Goal: Task Accomplishment & Management: Manage account settings

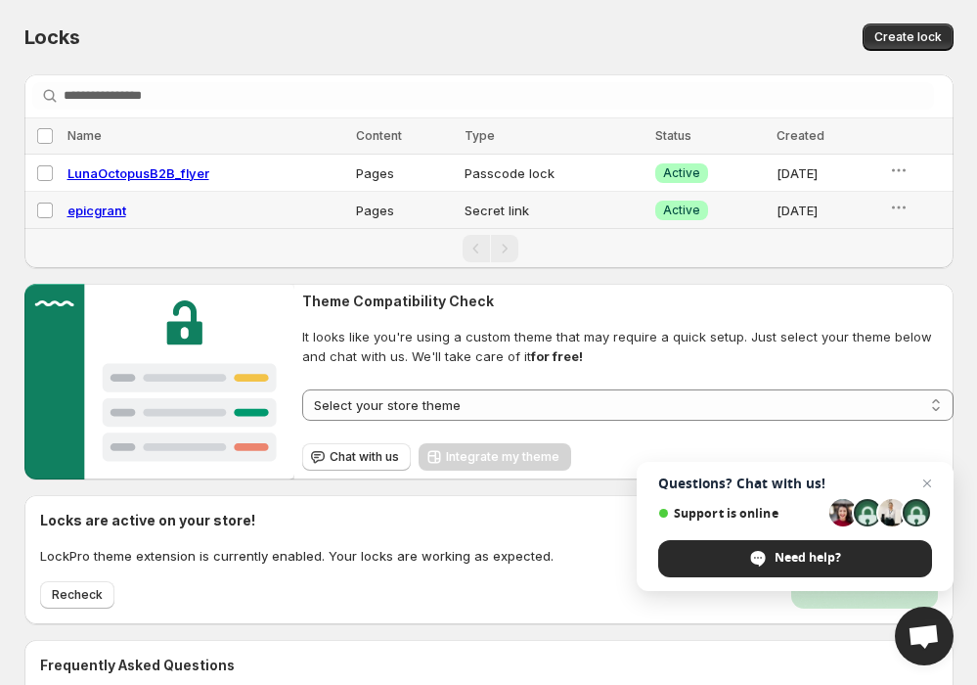
click at [100, 209] on span "epicgrant" at bounding box center [97, 211] width 59 height 16
select select "*****"
select select "******"
